Goal: Task Accomplishment & Management: Manage account settings

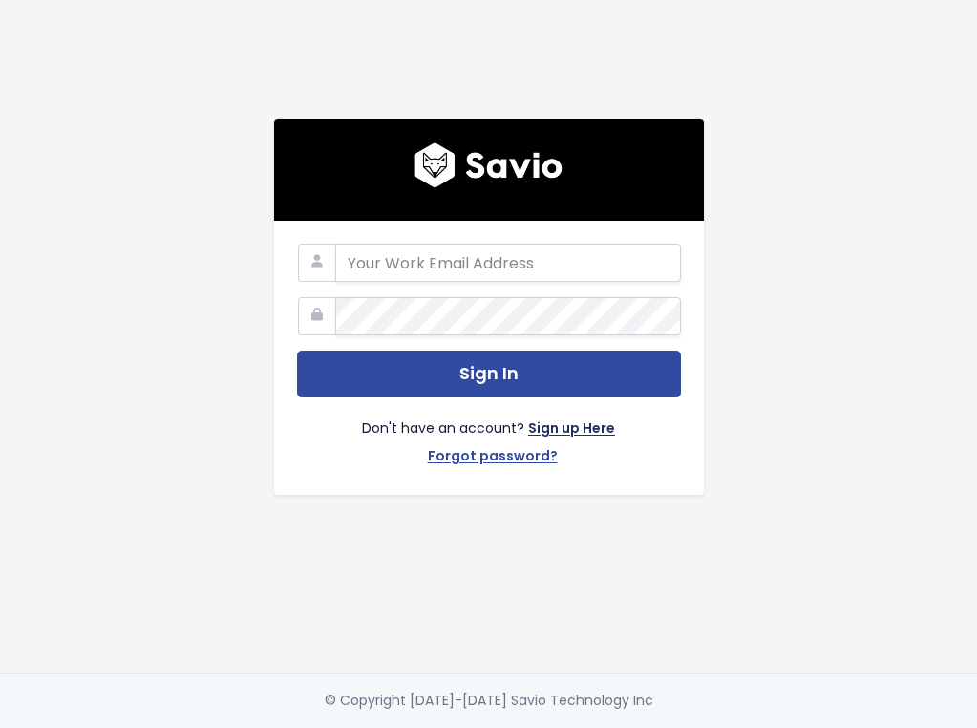
click at [541, 423] on link "Sign up Here" at bounding box center [571, 430] width 87 height 28
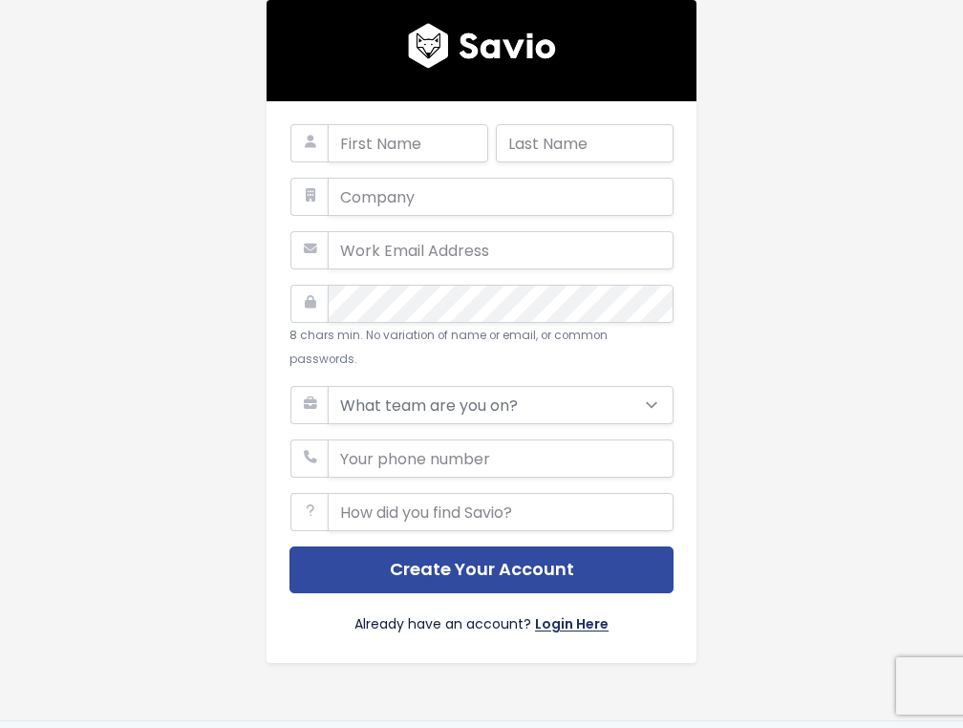
click at [547, 612] on link "Login Here" at bounding box center [572, 626] width 74 height 28
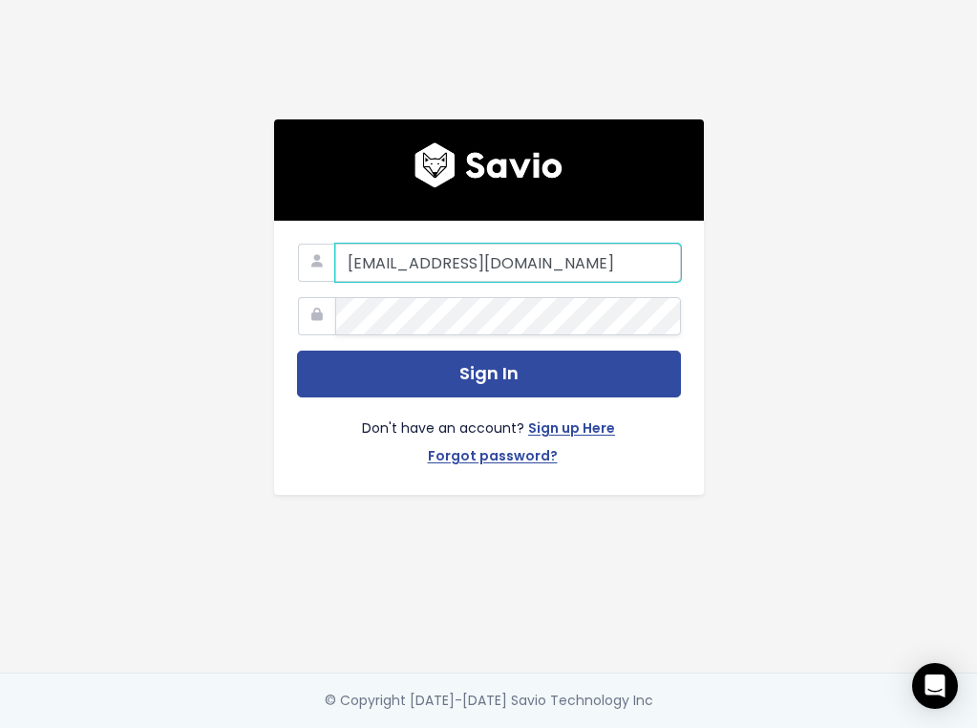
type input "[EMAIL_ADDRESS][DOMAIN_NAME]"
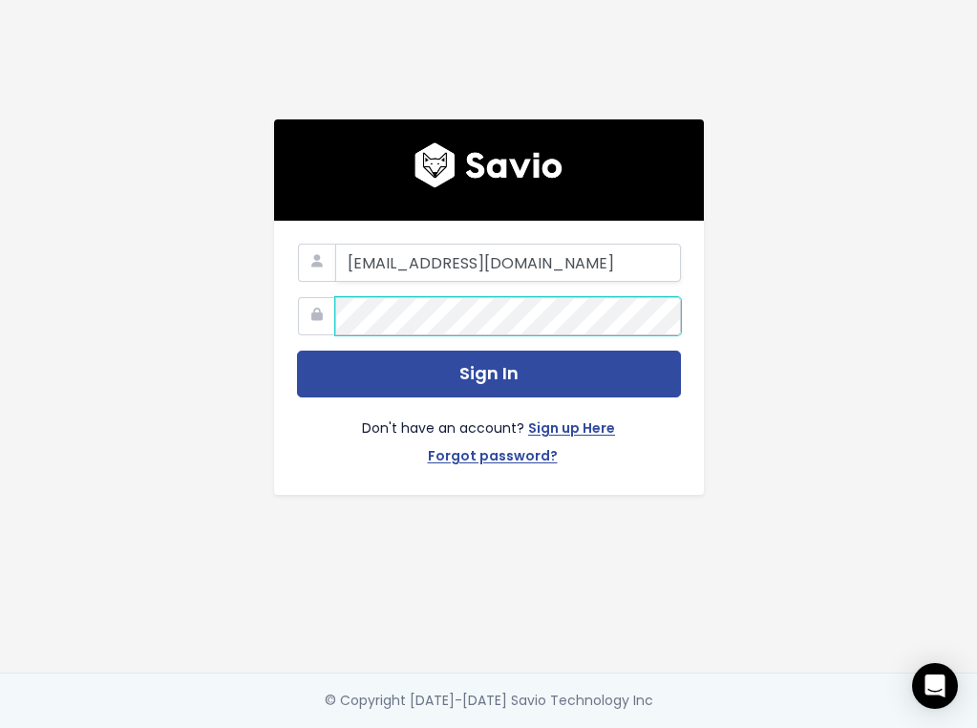
click at [481, 367] on button "Sign In" at bounding box center [489, 374] width 384 height 47
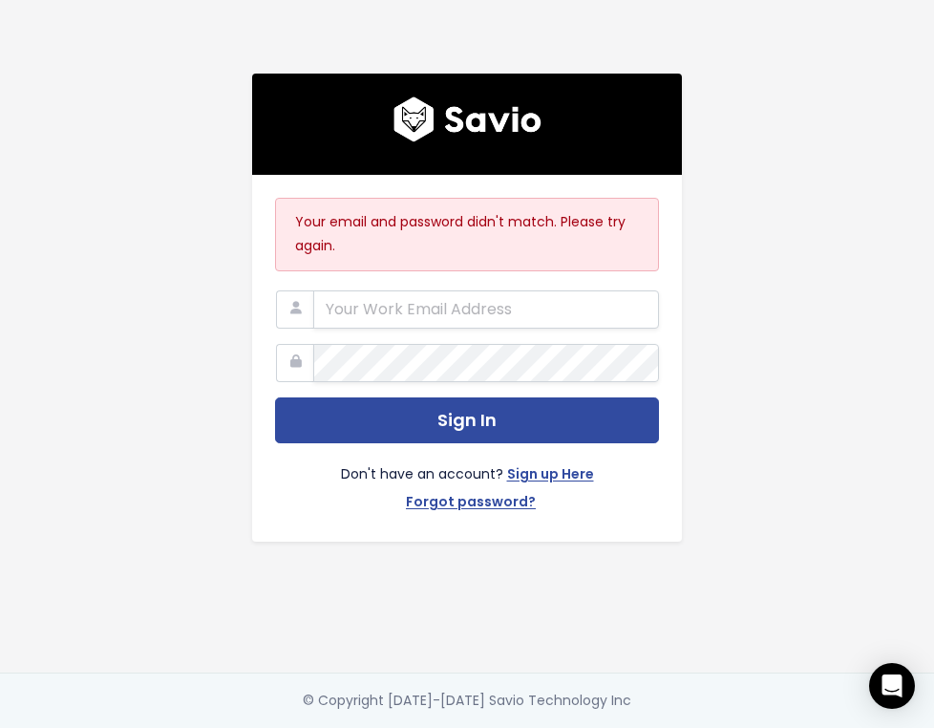
type input "alisonmock"
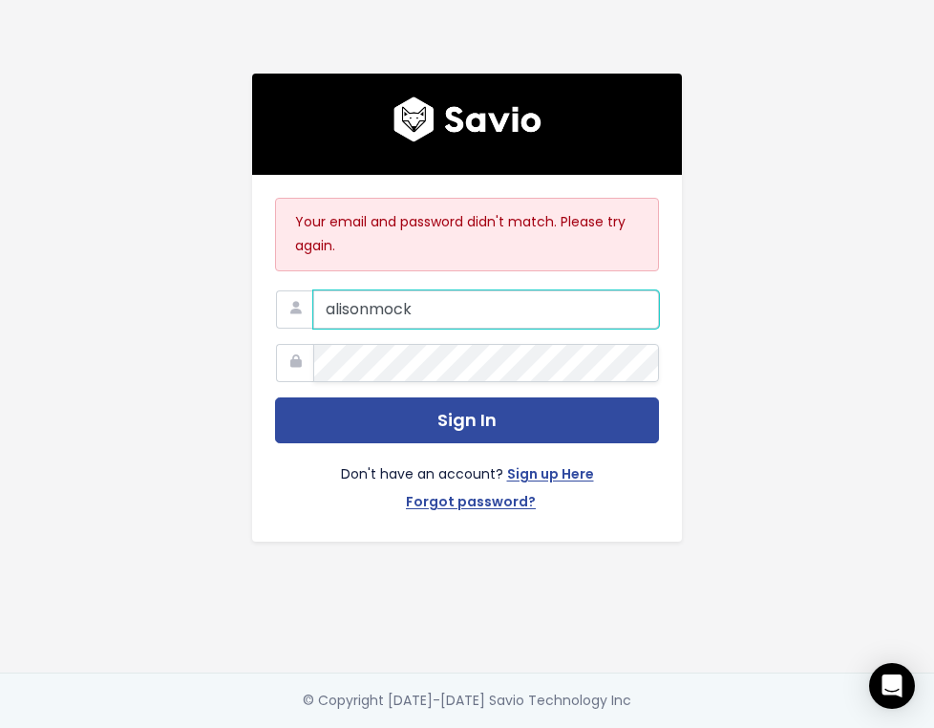
drag, startPoint x: 432, startPoint y: 290, endPoint x: 274, endPoint y: 305, distance: 158.2
click at [275, 290] on div "alisonmock" at bounding box center [467, 290] width 384 height 0
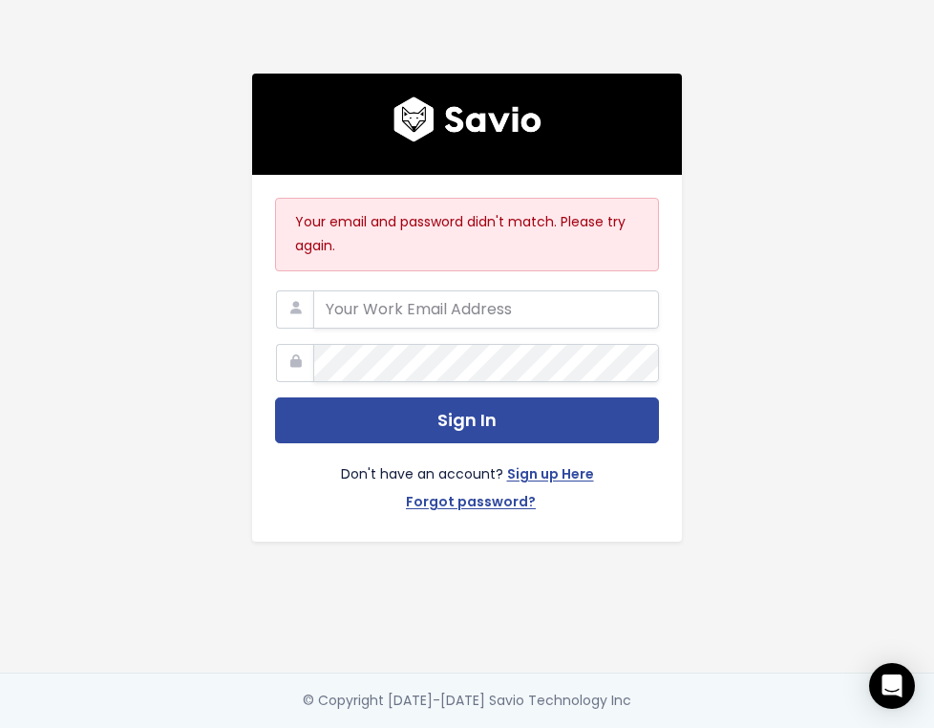
click at [126, 500] on div "Your email and password didn't match. Please try again. Sign In Don't have an a…" at bounding box center [467, 336] width 688 height 672
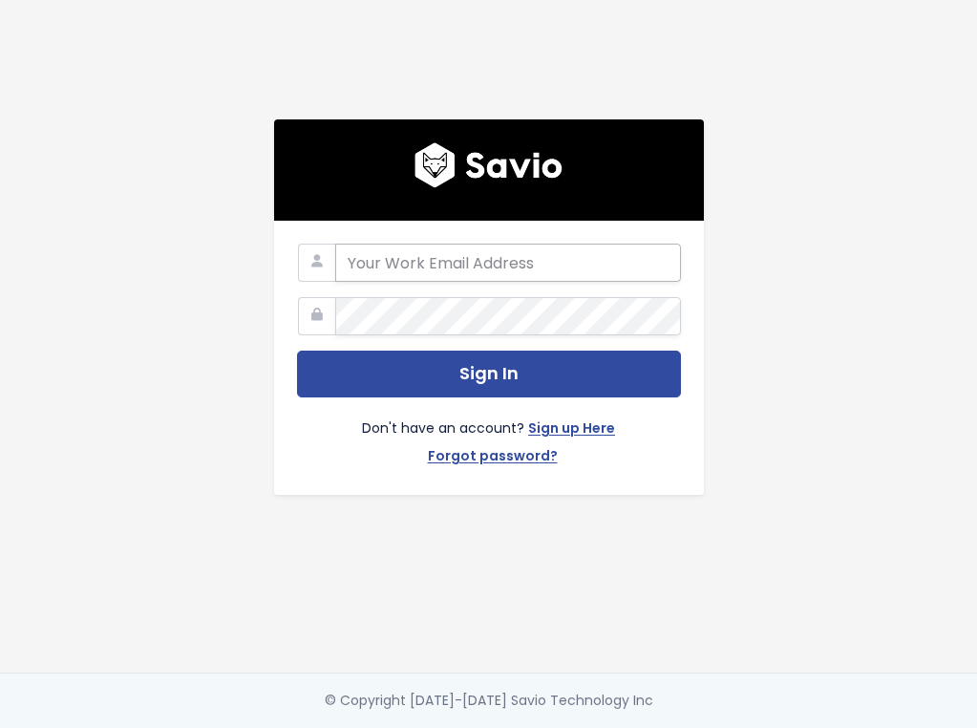
click at [471, 250] on input "email" at bounding box center [508, 263] width 346 height 38
click at [646, 250] on input "email" at bounding box center [508, 263] width 346 height 38
click at [563, 281] on form "Sign In Don't have an account? Sign up Here Forgot password?" at bounding box center [489, 358] width 384 height 228
